Goal: Transaction & Acquisition: Book appointment/travel/reservation

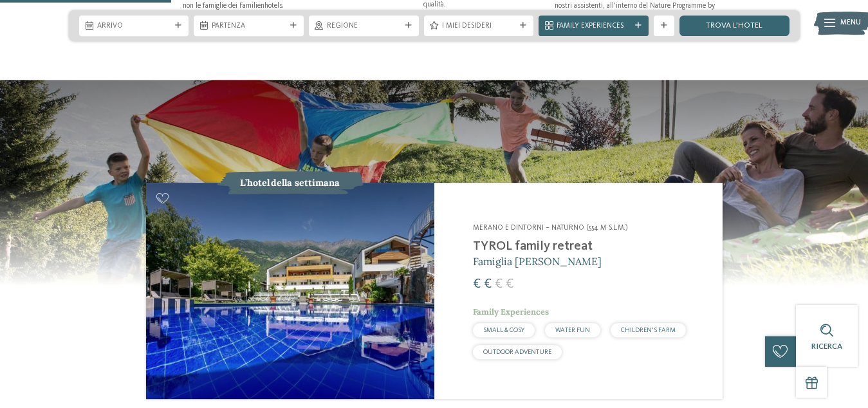
scroll to position [919, 0]
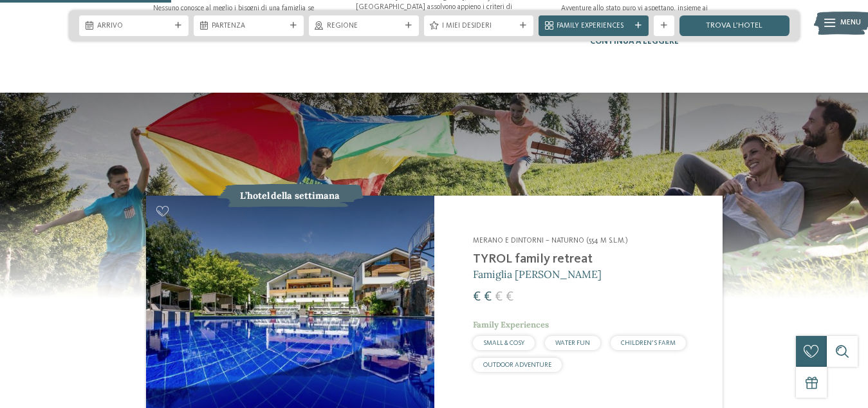
click at [520, 252] on h2 "TYROL family retreat" at bounding box center [591, 259] width 237 height 15
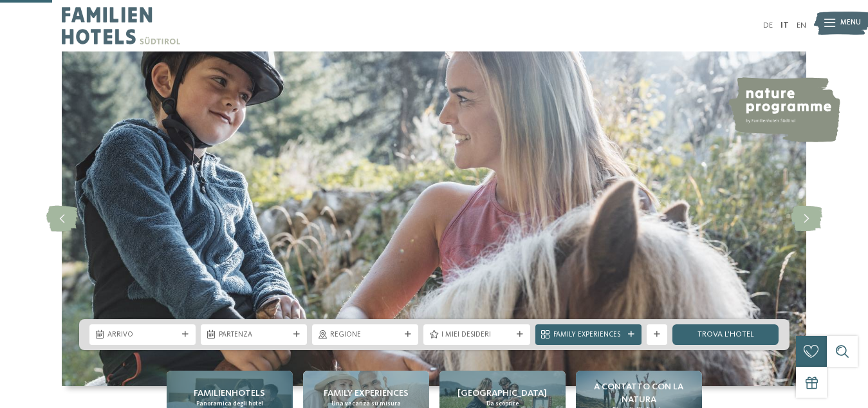
scroll to position [262, 0]
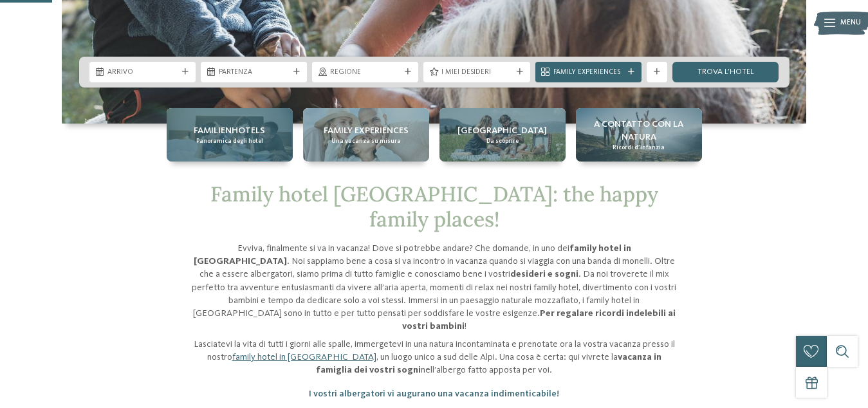
click at [239, 130] on span "Familienhotels" at bounding box center [229, 130] width 71 height 13
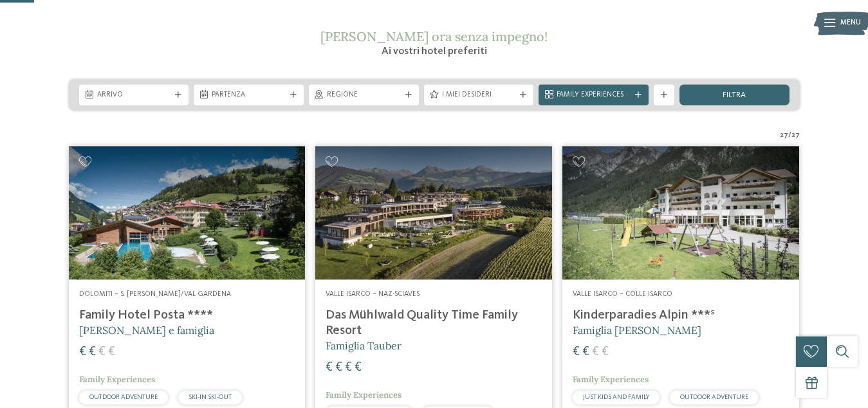
scroll to position [197, 0]
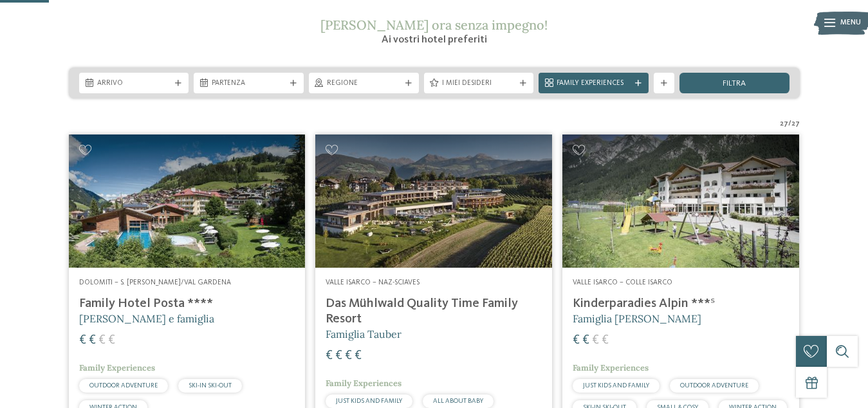
click at [160, 215] on img at bounding box center [187, 200] width 237 height 133
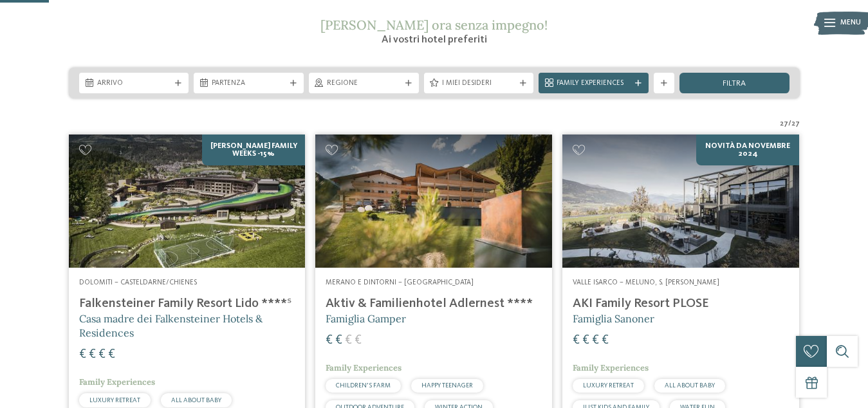
scroll to position [197, 0]
click at [457, 207] on img at bounding box center [433, 200] width 237 height 133
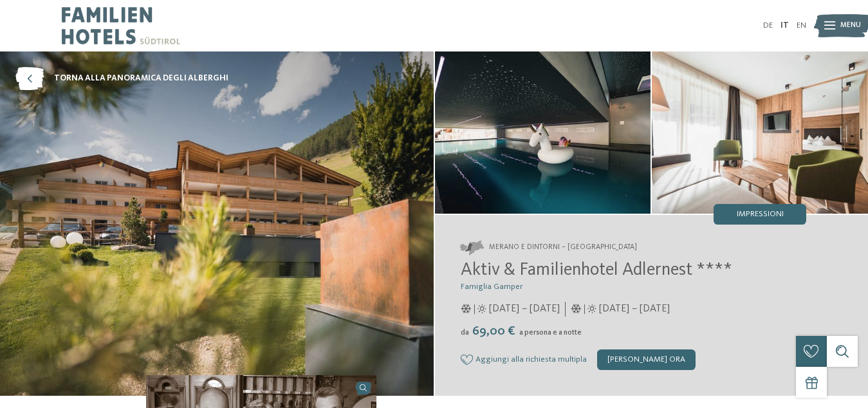
click at [576, 166] on img at bounding box center [543, 132] width 216 height 162
click at [559, 176] on img at bounding box center [543, 132] width 216 height 162
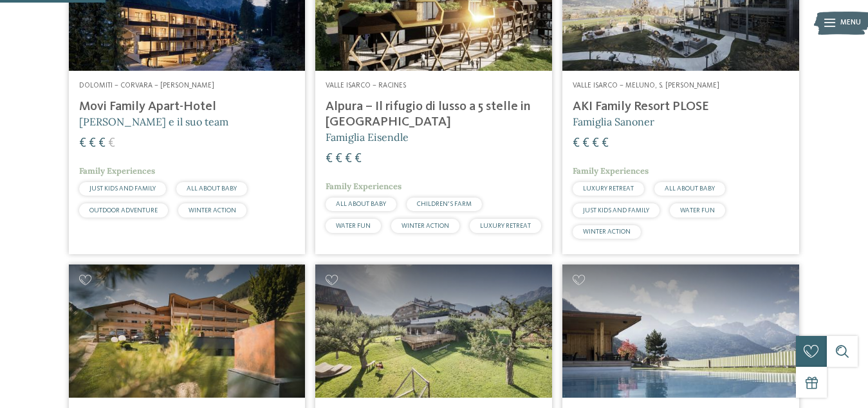
scroll to position [525, 0]
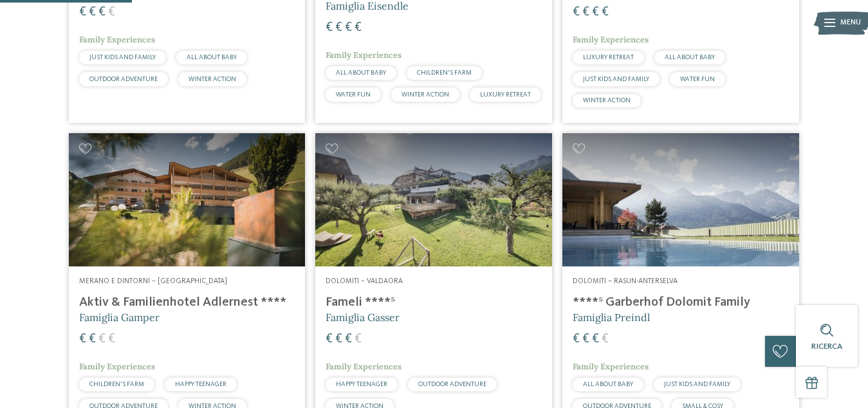
click at [200, 212] on img at bounding box center [187, 199] width 237 height 133
